Goal: Obtain resource: Download file/media

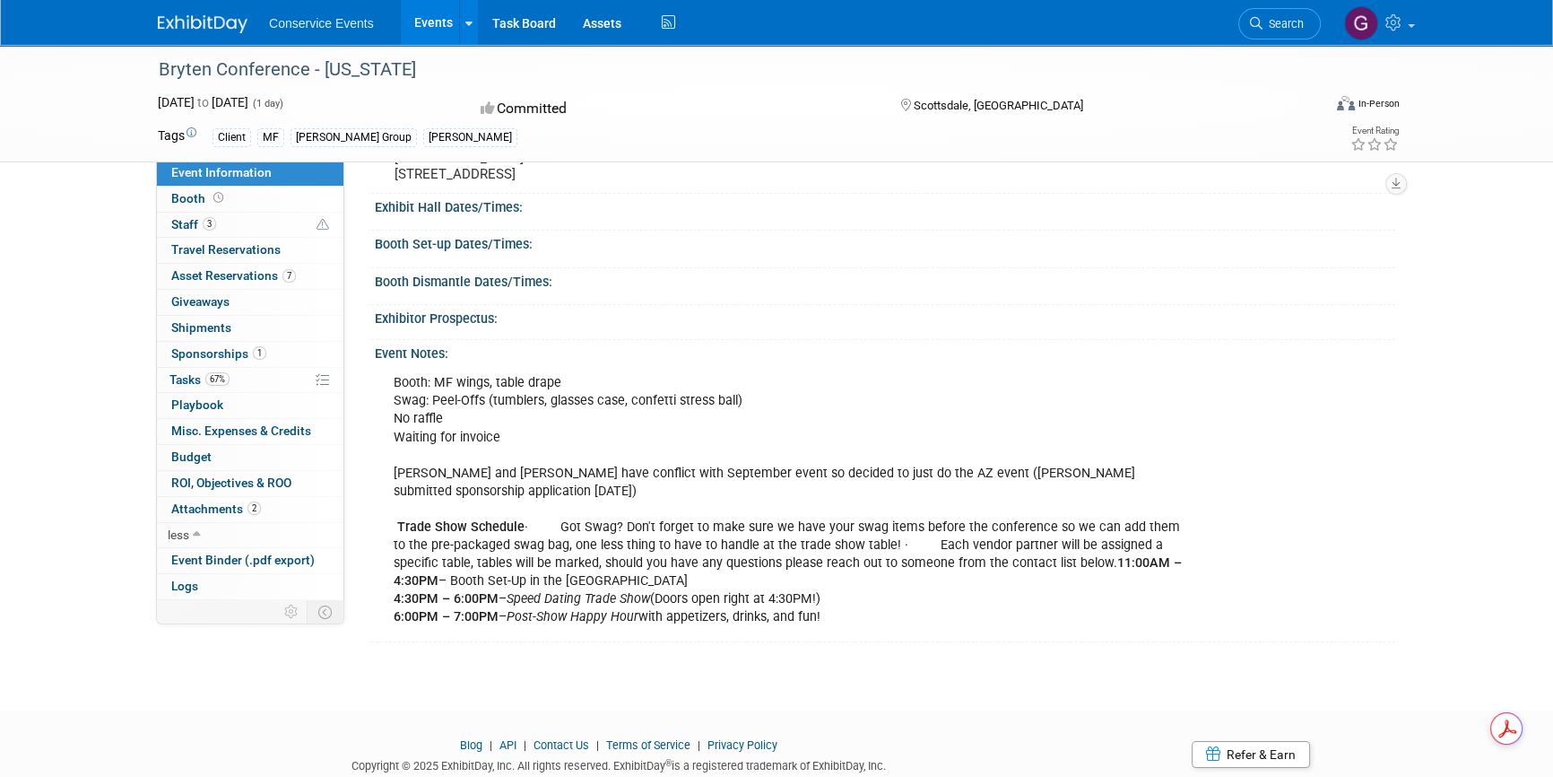
scroll to position [185, 0]
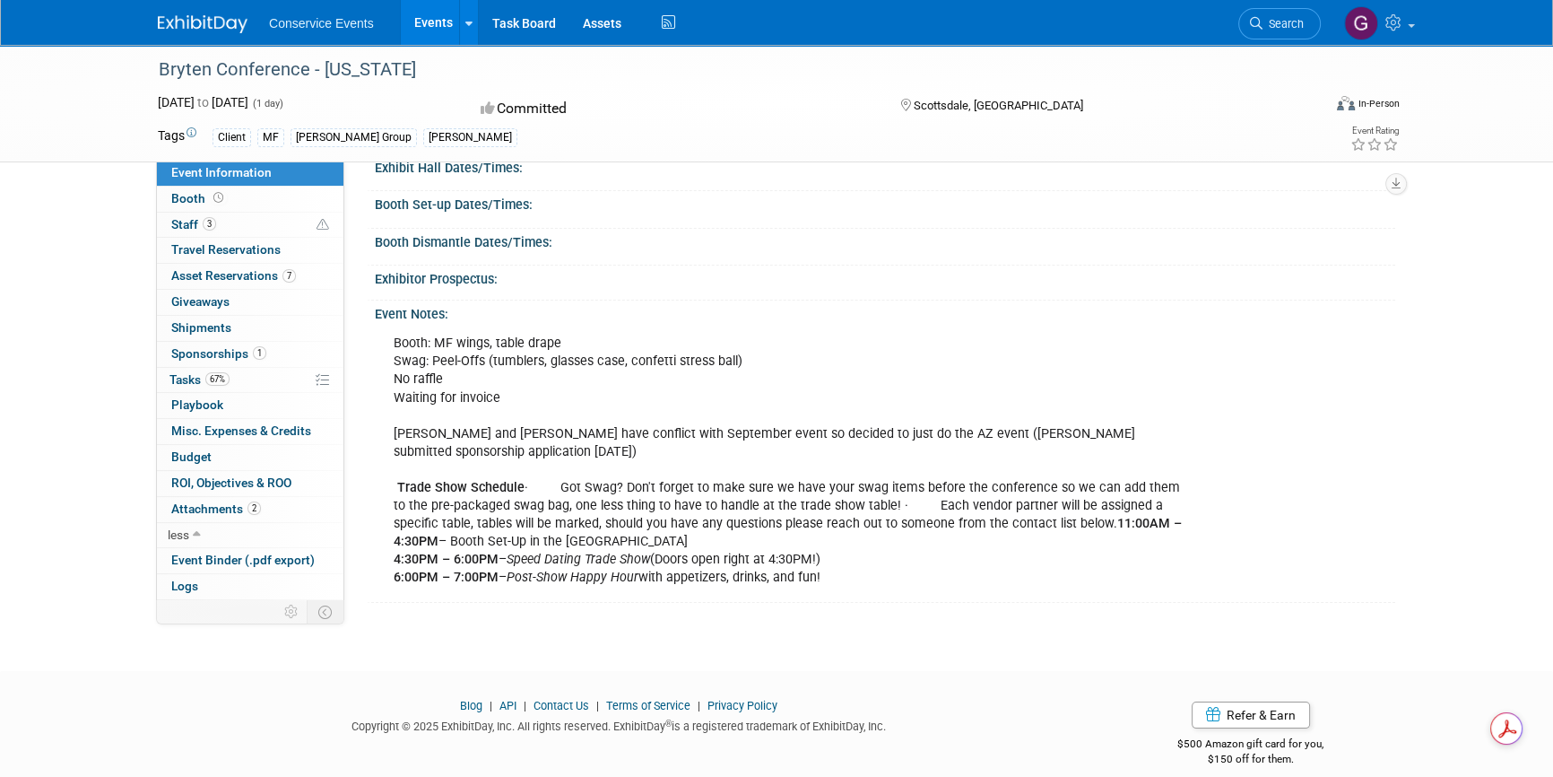
click at [428, 19] on link "Events" at bounding box center [433, 22] width 65 height 45
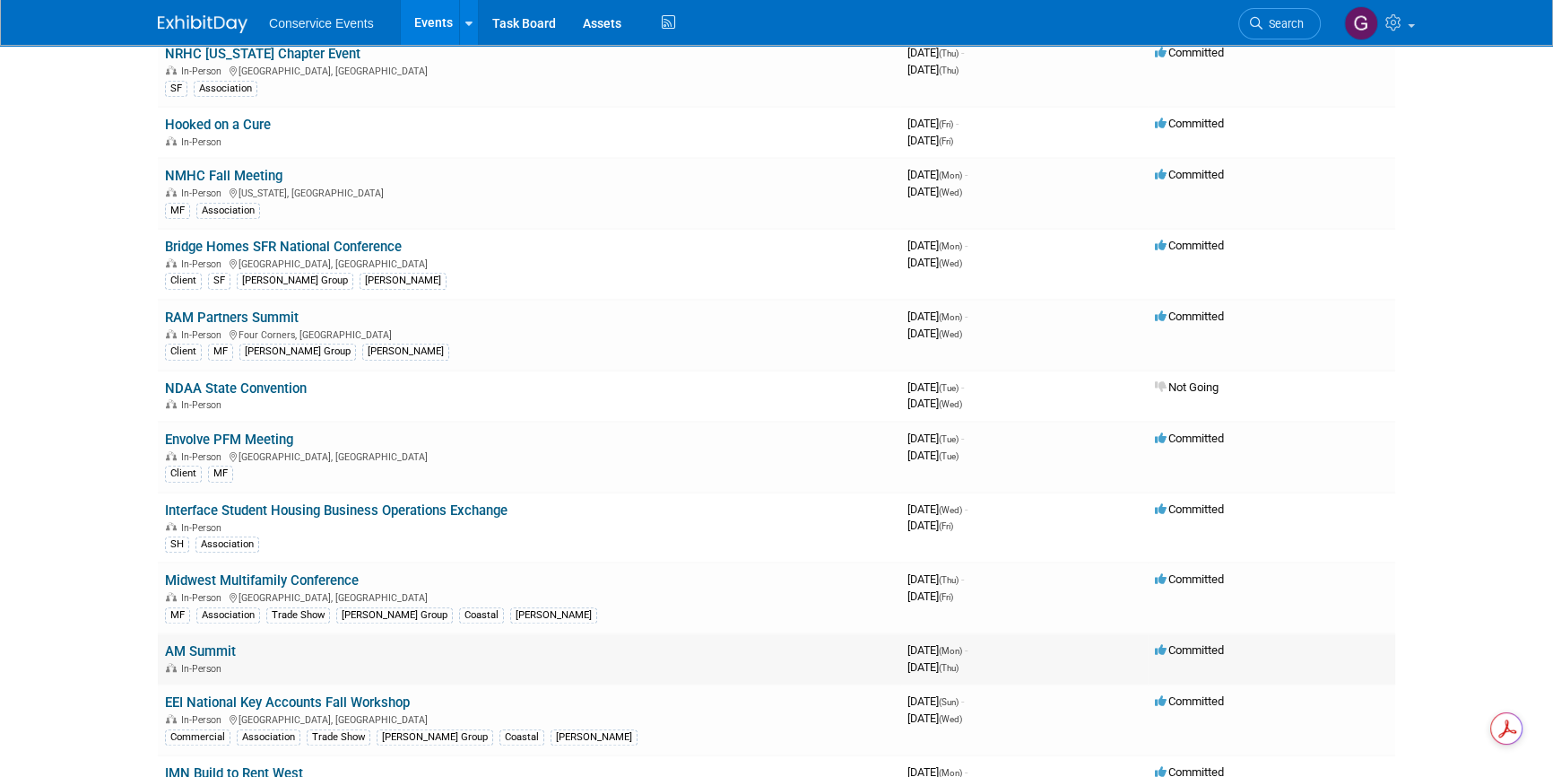
scroll to position [977, 0]
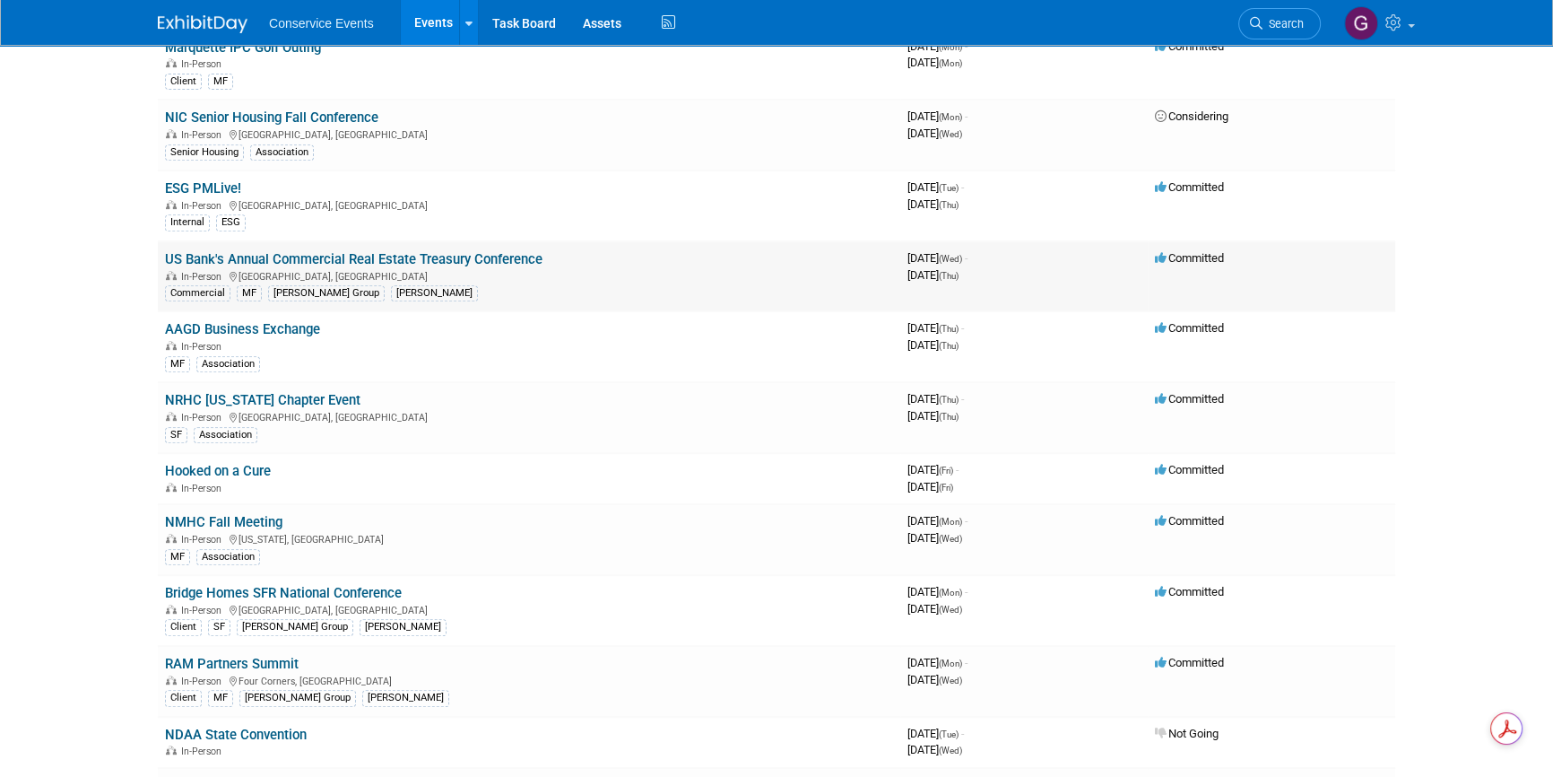
click at [376, 253] on link "US Bank's Annual Commercial Real Estate Treasury Conference" at bounding box center [354, 259] width 378 height 16
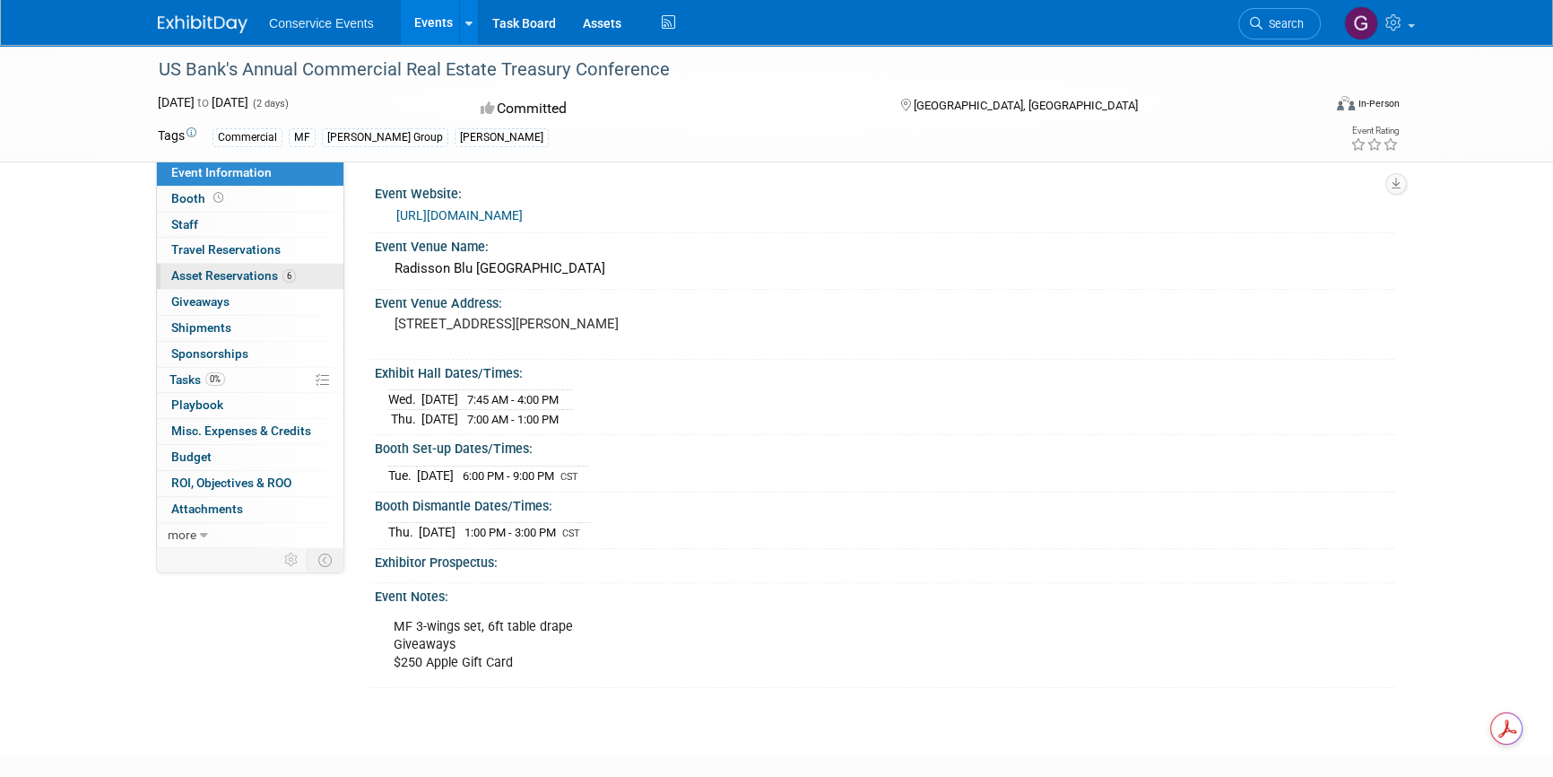
click at [197, 272] on span "Asset Reservations 6" at bounding box center [233, 275] width 125 height 14
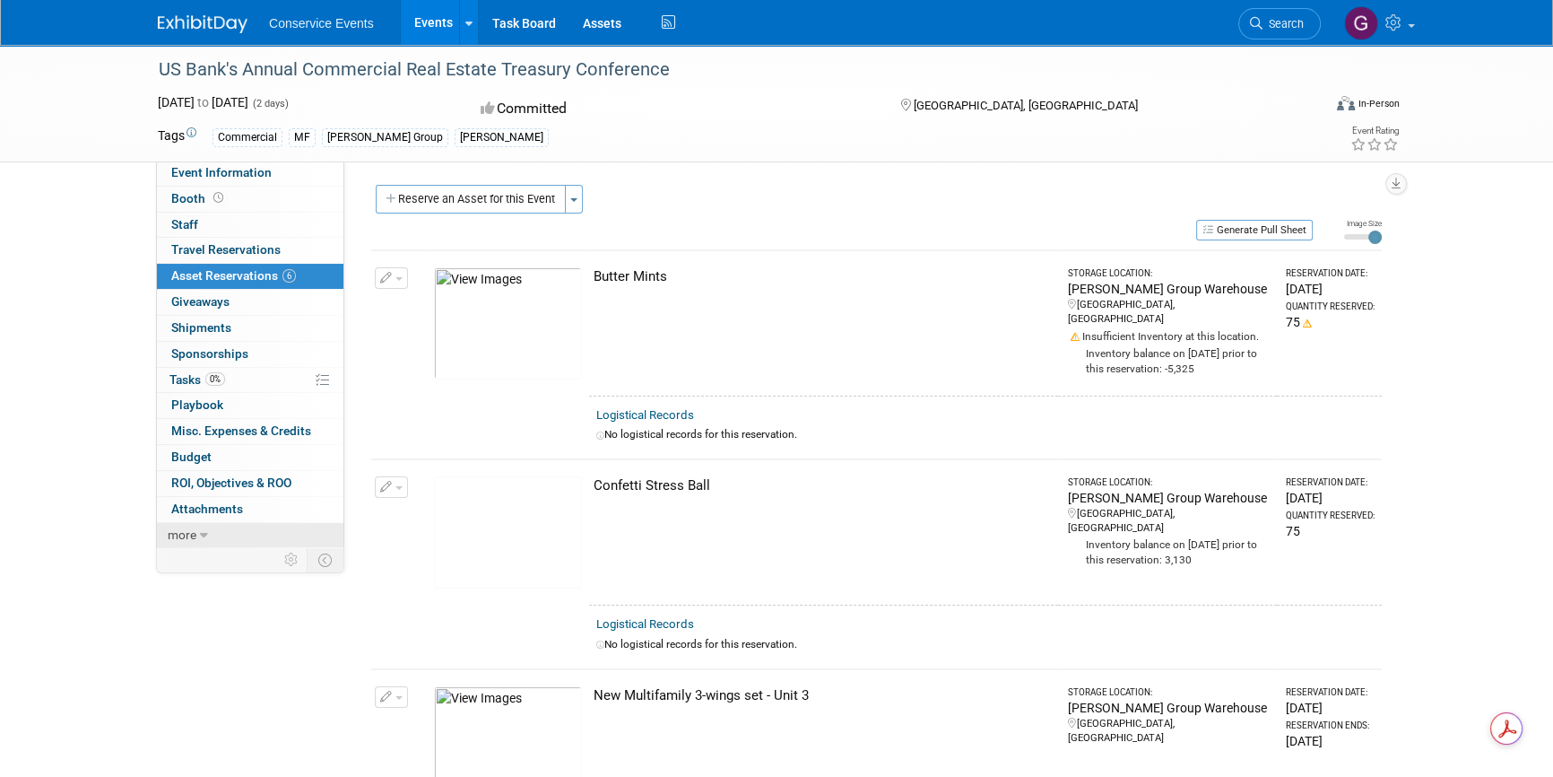
click at [201, 533] on icon at bounding box center [204, 535] width 8 height 13
click at [219, 557] on span "Event Binder (.pdf export)" at bounding box center [242, 559] width 143 height 14
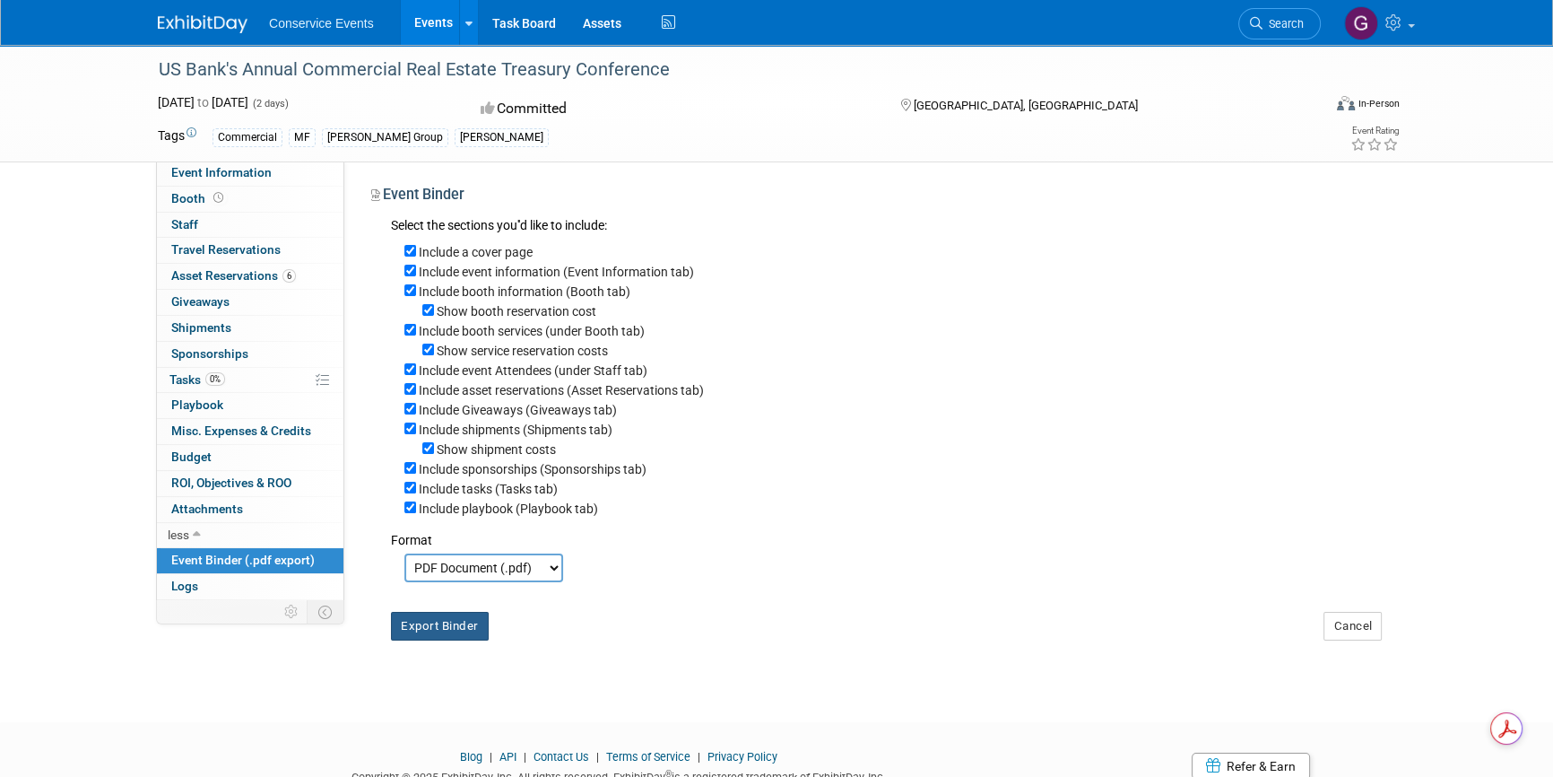
click at [461, 633] on button "Export Binder" at bounding box center [440, 626] width 98 height 29
click at [438, 20] on link "Events" at bounding box center [433, 22] width 65 height 45
